Goal: Information Seeking & Learning: Learn about a topic

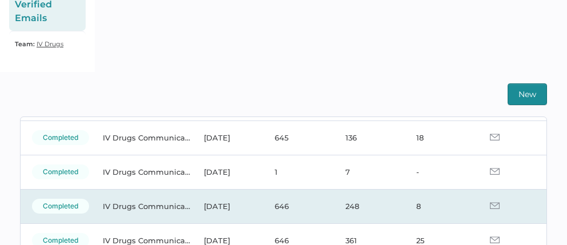
scroll to position [76, 0]
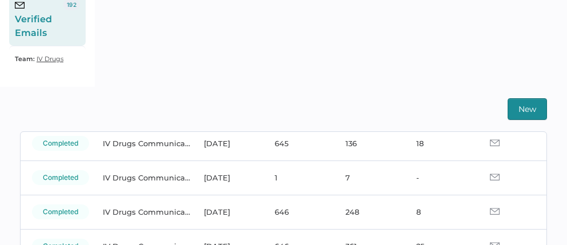
scroll to position [90, 0]
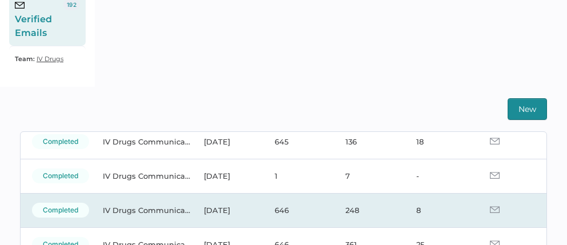
click at [490, 210] on img at bounding box center [495, 209] width 10 height 7
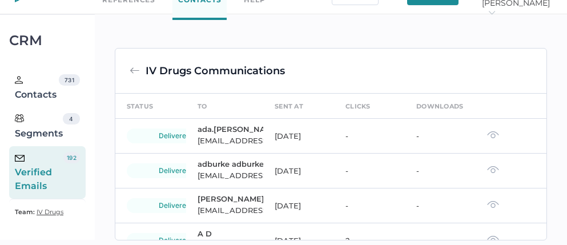
scroll to position [179, 0]
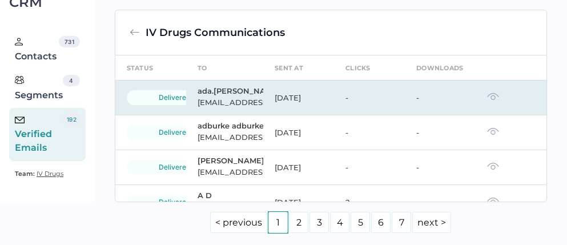
click at [487, 101] on img at bounding box center [493, 97] width 12 height 8
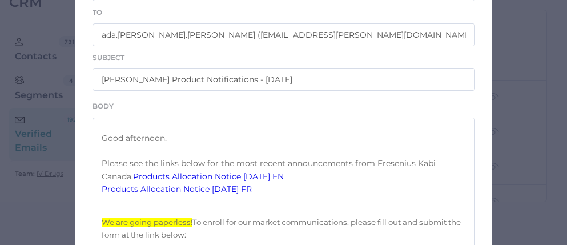
scroll to position [162, 0]
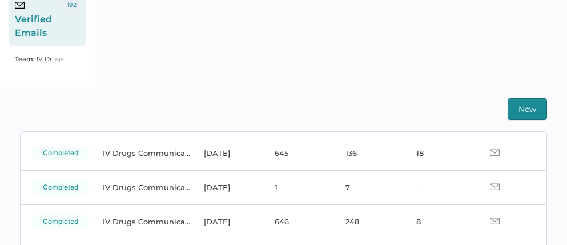
scroll to position [84, 0]
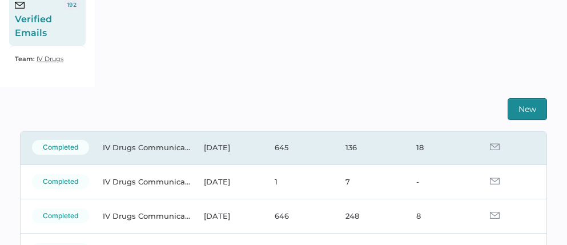
click at [490, 143] on img at bounding box center [495, 146] width 10 height 7
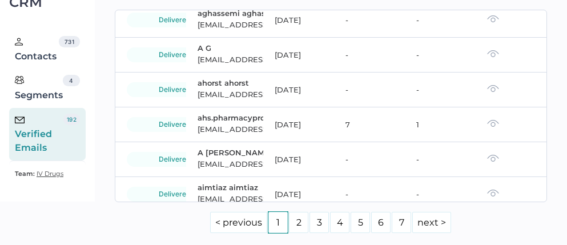
scroll to position [217, 0]
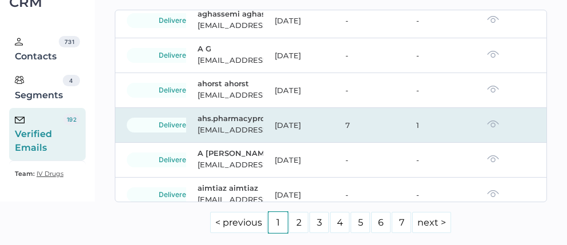
click at [487, 126] on img at bounding box center [493, 124] width 12 height 8
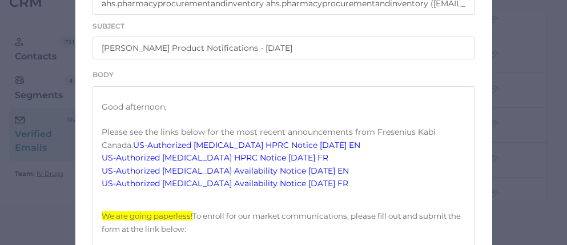
scroll to position [190, 0]
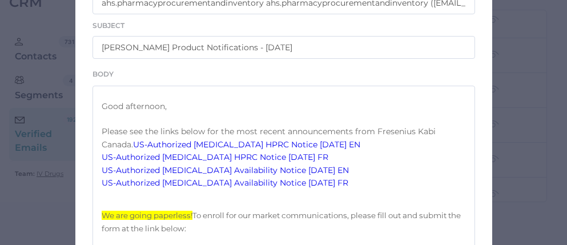
click at [270, 150] on link "US-Authorized Acyclovir HPRC Notice 09.02.2025 EN" at bounding box center [246, 144] width 227 height 10
click at [213, 175] on link "US-Authorized Acyclovir Availability Notice 09.03.2025 EN" at bounding box center [225, 170] width 247 height 10
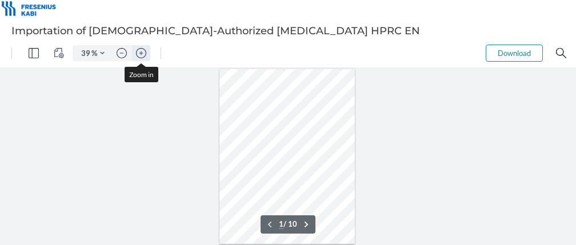
click at [140, 54] on img "Zoom in" at bounding box center [141, 53] width 10 height 10
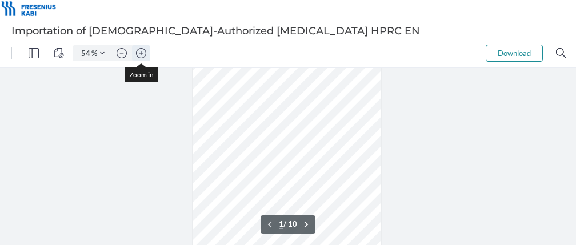
click at [140, 54] on img "Zoom in" at bounding box center [141, 53] width 10 height 10
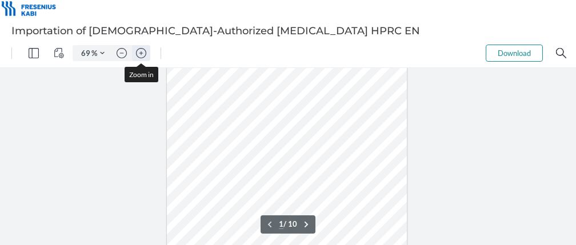
click at [140, 54] on img "Zoom in" at bounding box center [141, 53] width 10 height 10
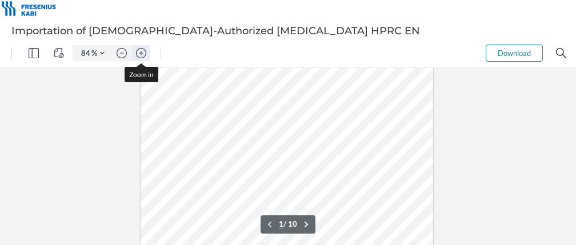
click at [140, 54] on img "Zoom in" at bounding box center [141, 53] width 10 height 10
type input "109"
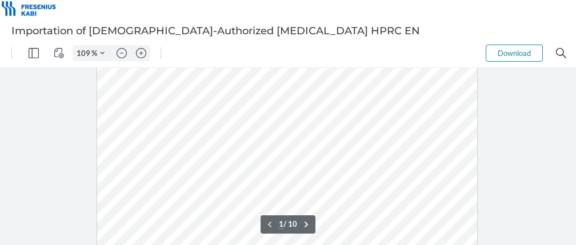
scroll to position [277, 0]
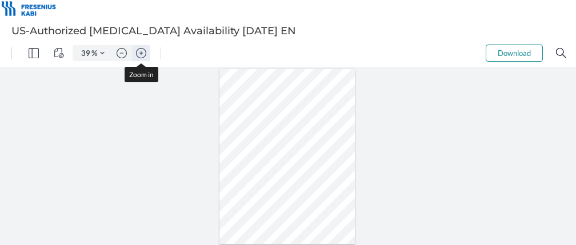
click at [143, 50] on img "Zoom in" at bounding box center [141, 53] width 10 height 10
click at [142, 51] on img "Zoom in" at bounding box center [141, 53] width 10 height 10
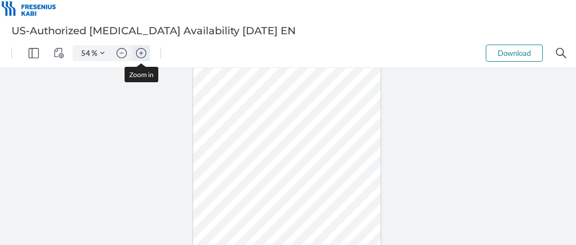
click at [142, 51] on img "Zoom in" at bounding box center [141, 53] width 10 height 10
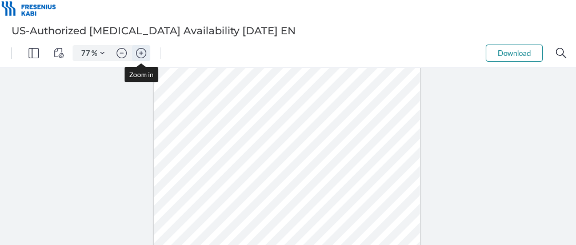
click at [142, 51] on img "Zoom in" at bounding box center [141, 53] width 10 height 10
type input "109"
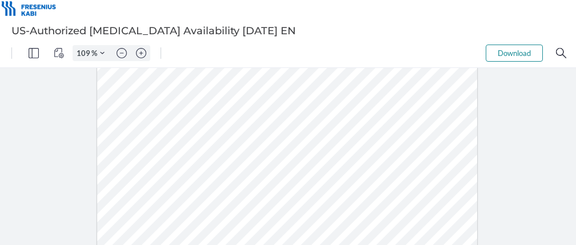
scroll to position [242, 0]
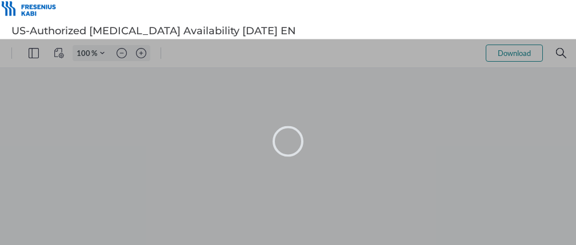
type input "39"
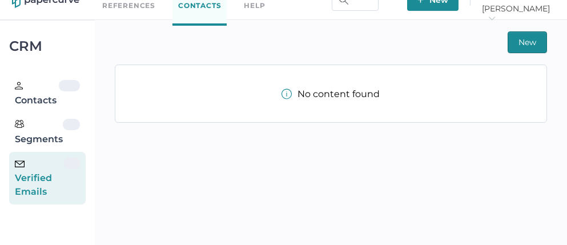
scroll to position [26, 0]
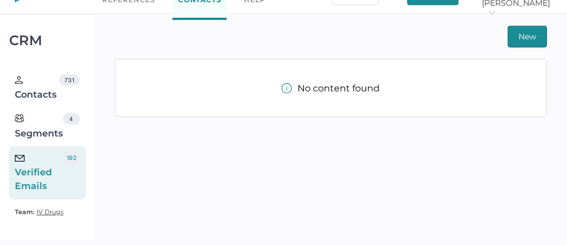
click at [55, 166] on div "Verified Emails" at bounding box center [39, 172] width 49 height 41
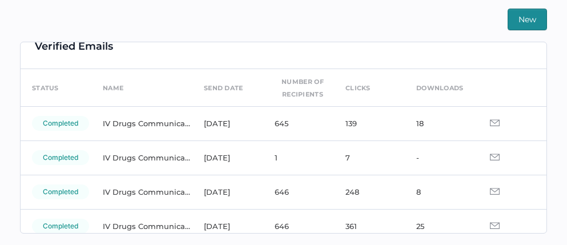
scroll to position [19, 0]
